Goal: Information Seeking & Learning: Learn about a topic

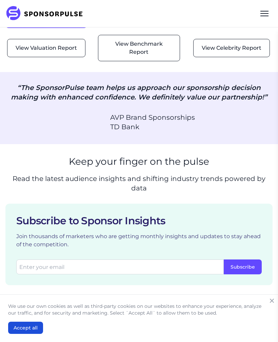
scroll to position [939, 0]
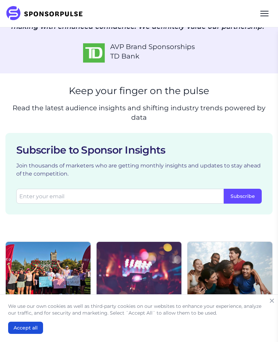
click at [273, 299] on icon "Close" at bounding box center [271, 301] width 7 height 7
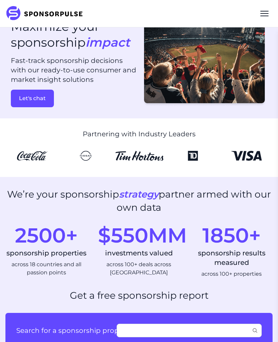
scroll to position [0, 0]
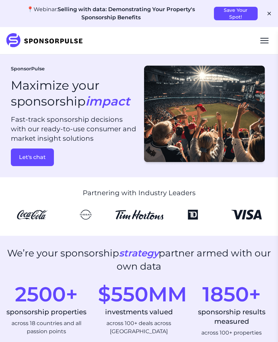
click at [261, 43] on div "Menu" at bounding box center [264, 43] width 8 height 1
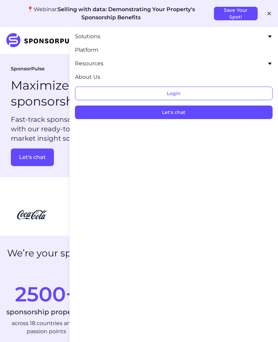
click at [267, 16] on icon "button" at bounding box center [269, 13] width 7 height 7
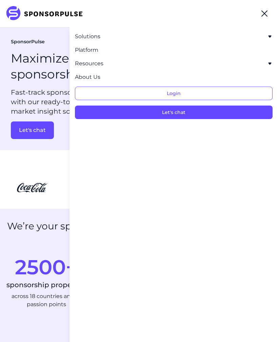
click at [267, 12] on div "Menu" at bounding box center [264, 13] width 16 height 16
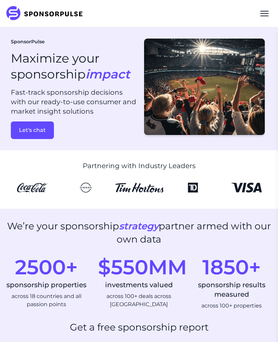
click at [264, 14] on div "Menu" at bounding box center [264, 13] width 8 height 1
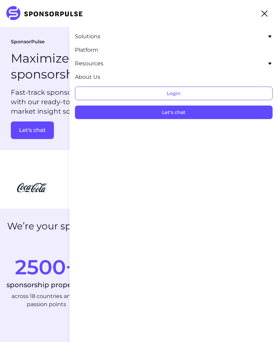
click at [41, 208] on section "Partnering with Industry Leaders" at bounding box center [139, 179] width 278 height 59
click at [267, 13] on div "Menu" at bounding box center [264, 13] width 16 height 16
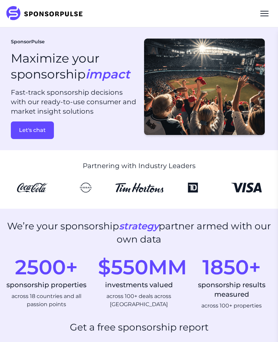
click at [264, 16] on div "Menu" at bounding box center [264, 16] width 8 height 1
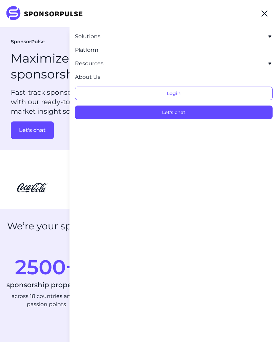
click at [261, 31] on div "Solutions For Brands Overview Discover data-driven sponsorship insights and sol…" at bounding box center [173, 76] width 208 height 98
click at [250, 35] on button "Solutions" at bounding box center [173, 37] width 197 height 8
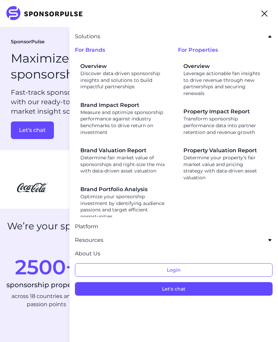
click at [267, 15] on div "Menu" at bounding box center [264, 13] width 16 height 16
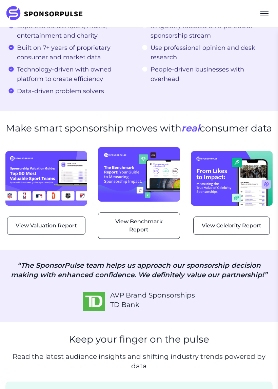
scroll to position [664, 0]
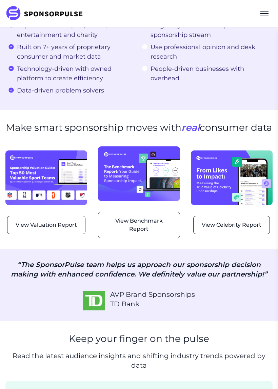
click at [67, 205] on img at bounding box center [46, 177] width 82 height 55
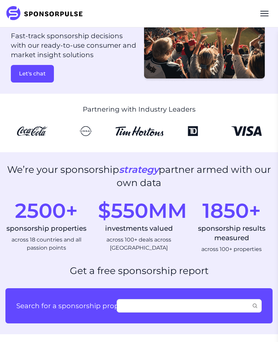
scroll to position [0, 0]
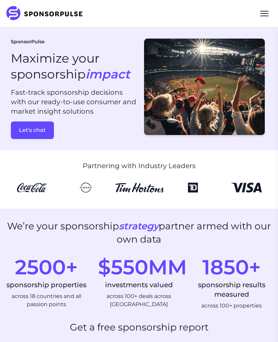
click at [265, 14] on div "Menu" at bounding box center [264, 13] width 16 height 16
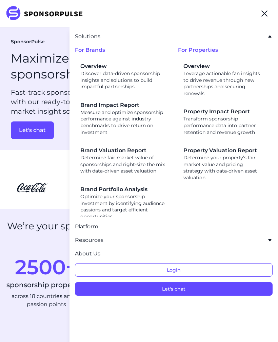
click at [132, 74] on div "Overview Discover data-driven sponsorship insights and solutions to build impac…" at bounding box center [123, 76] width 87 height 28
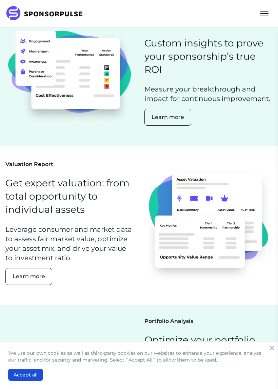
scroll to position [304, 0]
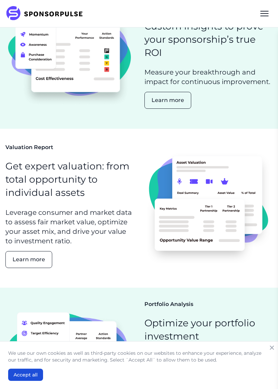
click at [27, 342] on button "Accept all" at bounding box center [25, 375] width 35 height 12
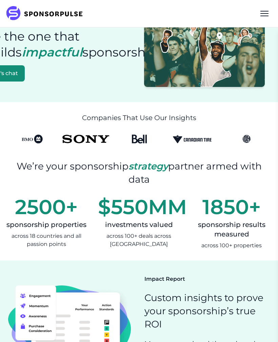
scroll to position [0, 0]
